Goal: Task Accomplishment & Management: Manage account settings

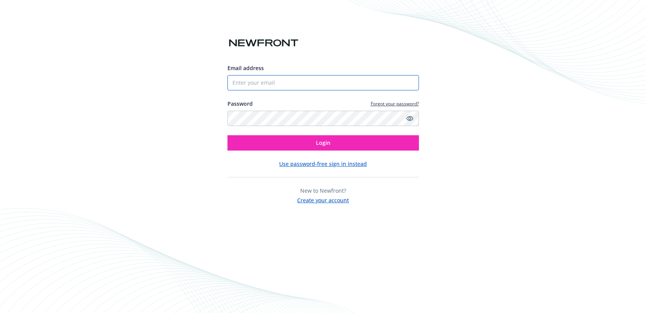
click at [285, 82] on input "Email address" at bounding box center [324, 82] width 192 height 15
type input "[EMAIL_ADDRESS][DOMAIN_NAME]"
click at [228, 135] on button "Login" at bounding box center [324, 142] width 192 height 15
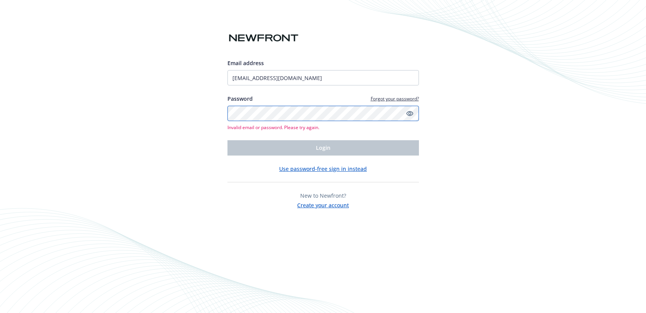
click at [212, 115] on div "Email address jmarcon@elliottdrinkward.com Password Forgot your password? Inval…" at bounding box center [323, 156] width 646 height 313
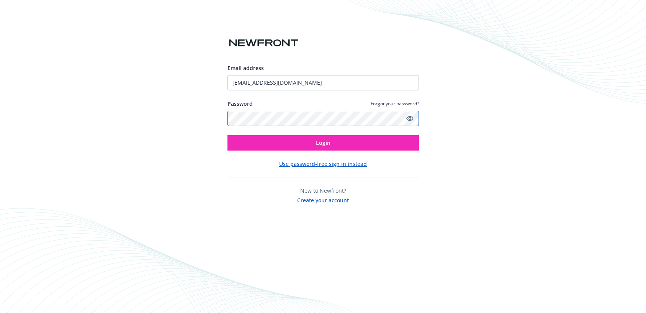
click at [228, 135] on button "Login" at bounding box center [324, 142] width 192 height 15
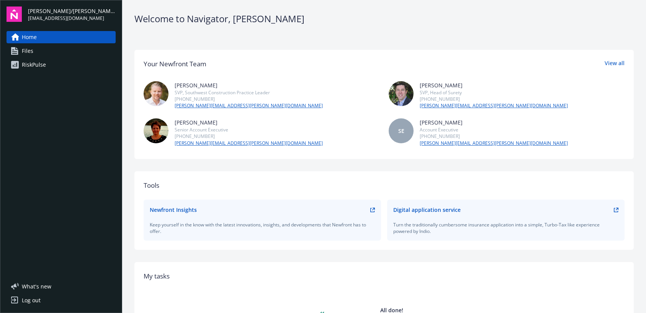
click at [41, 53] on link "Files" at bounding box center [61, 51] width 109 height 12
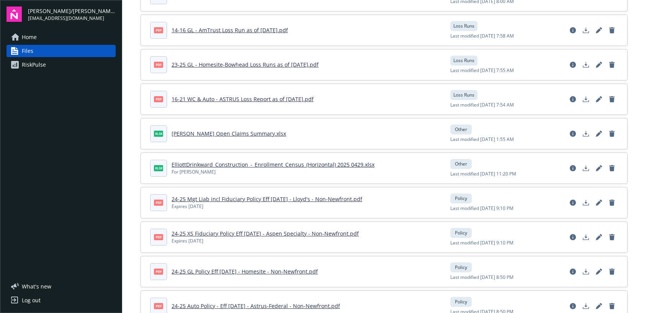
scroll to position [1073, 0]
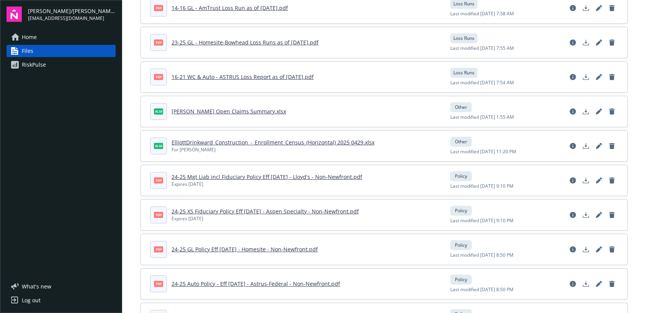
click at [30, 39] on span "Home" at bounding box center [29, 37] width 15 height 12
